Goal: Task Accomplishment & Management: Manage account settings

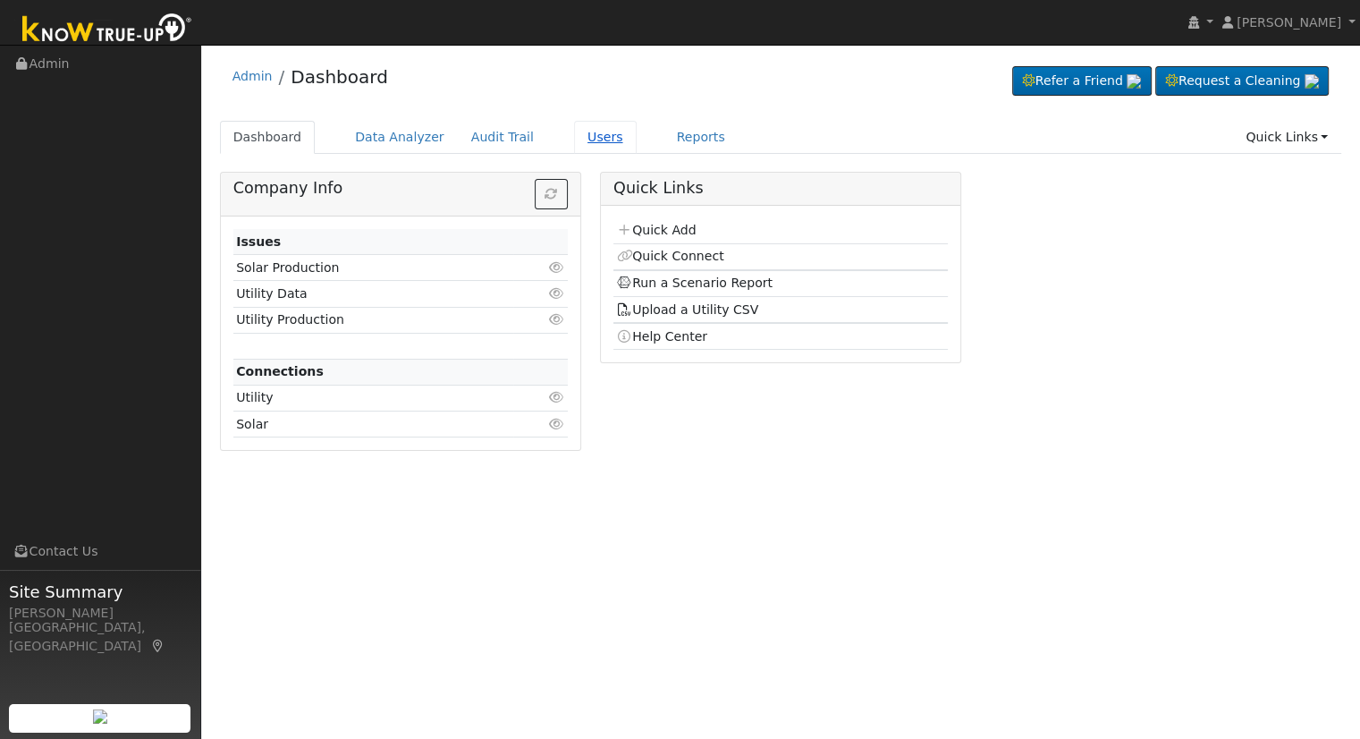
click at [574, 132] on link "Users" at bounding box center [605, 137] width 63 height 33
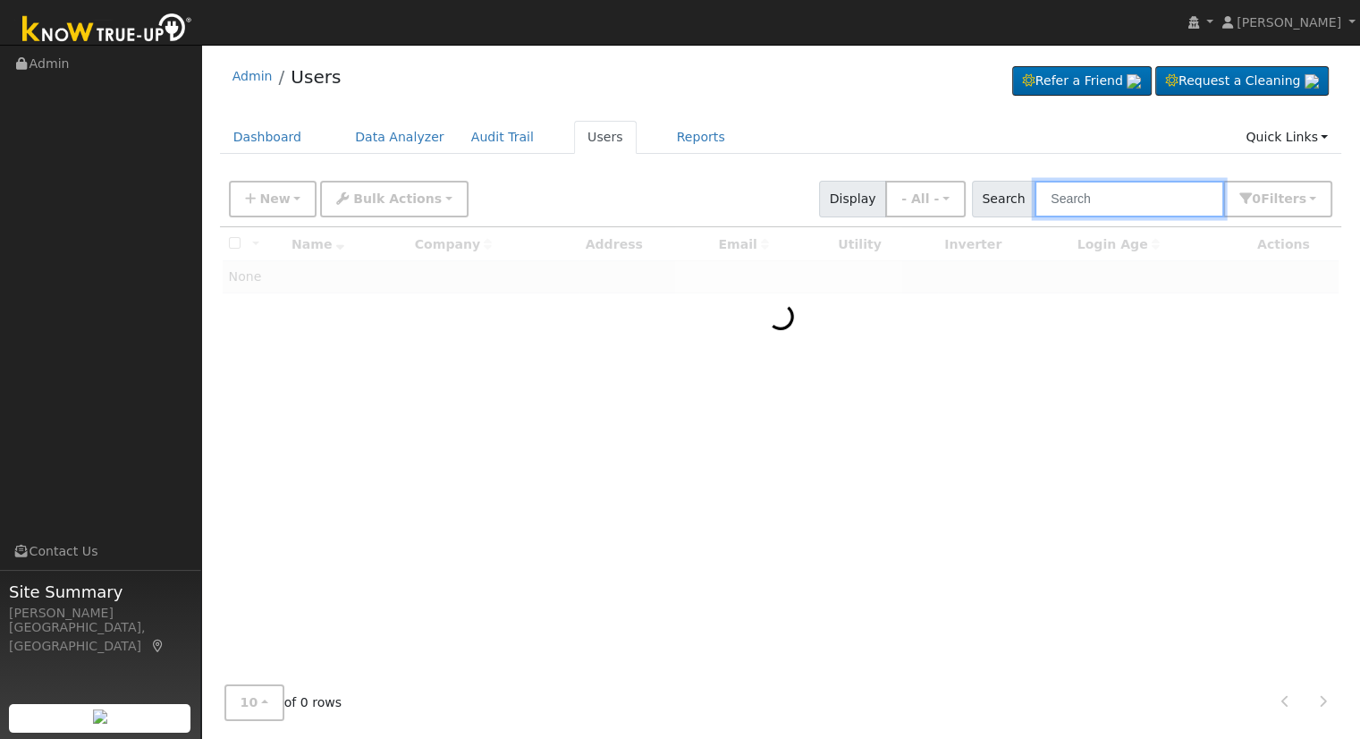
click at [1091, 194] on input "text" at bounding box center [1130, 199] width 190 height 37
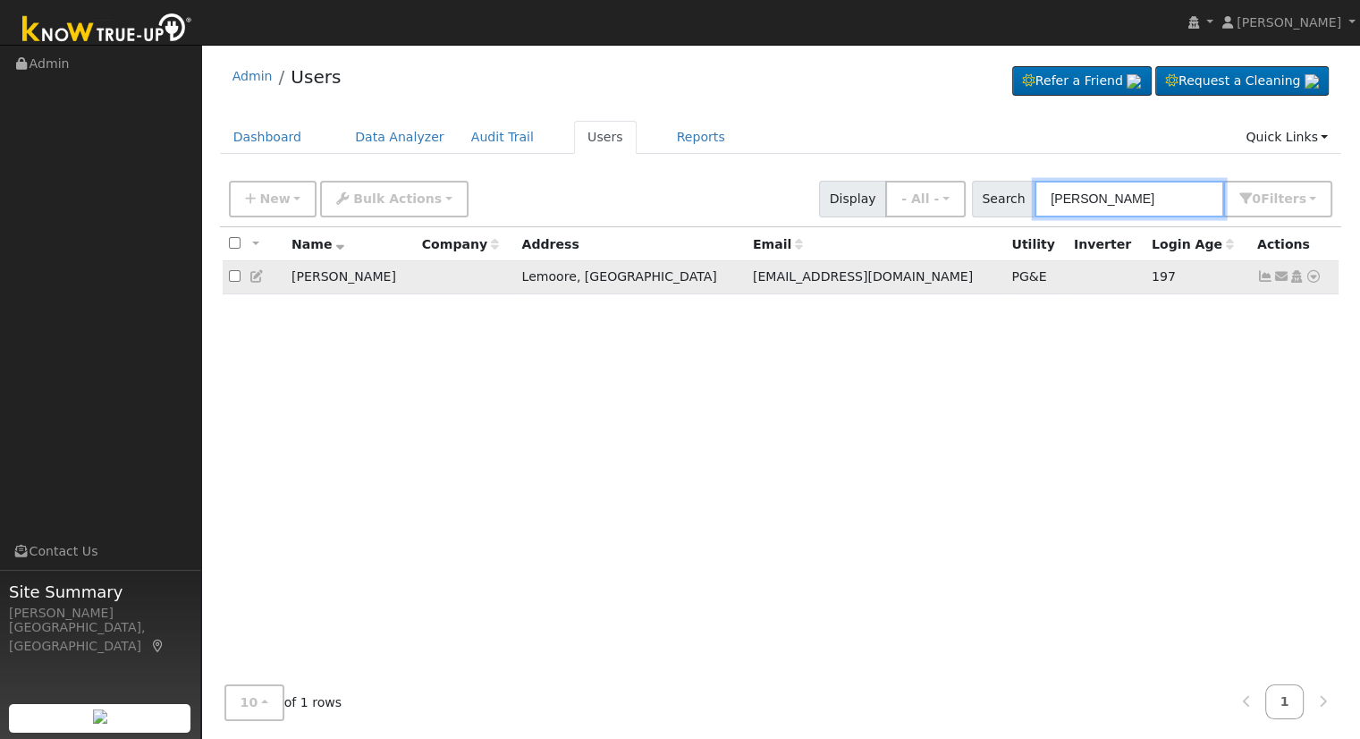
type input "[PERSON_NAME]"
click at [1292, 275] on icon at bounding box center [1296, 276] width 16 height 13
